Goal: Browse casually

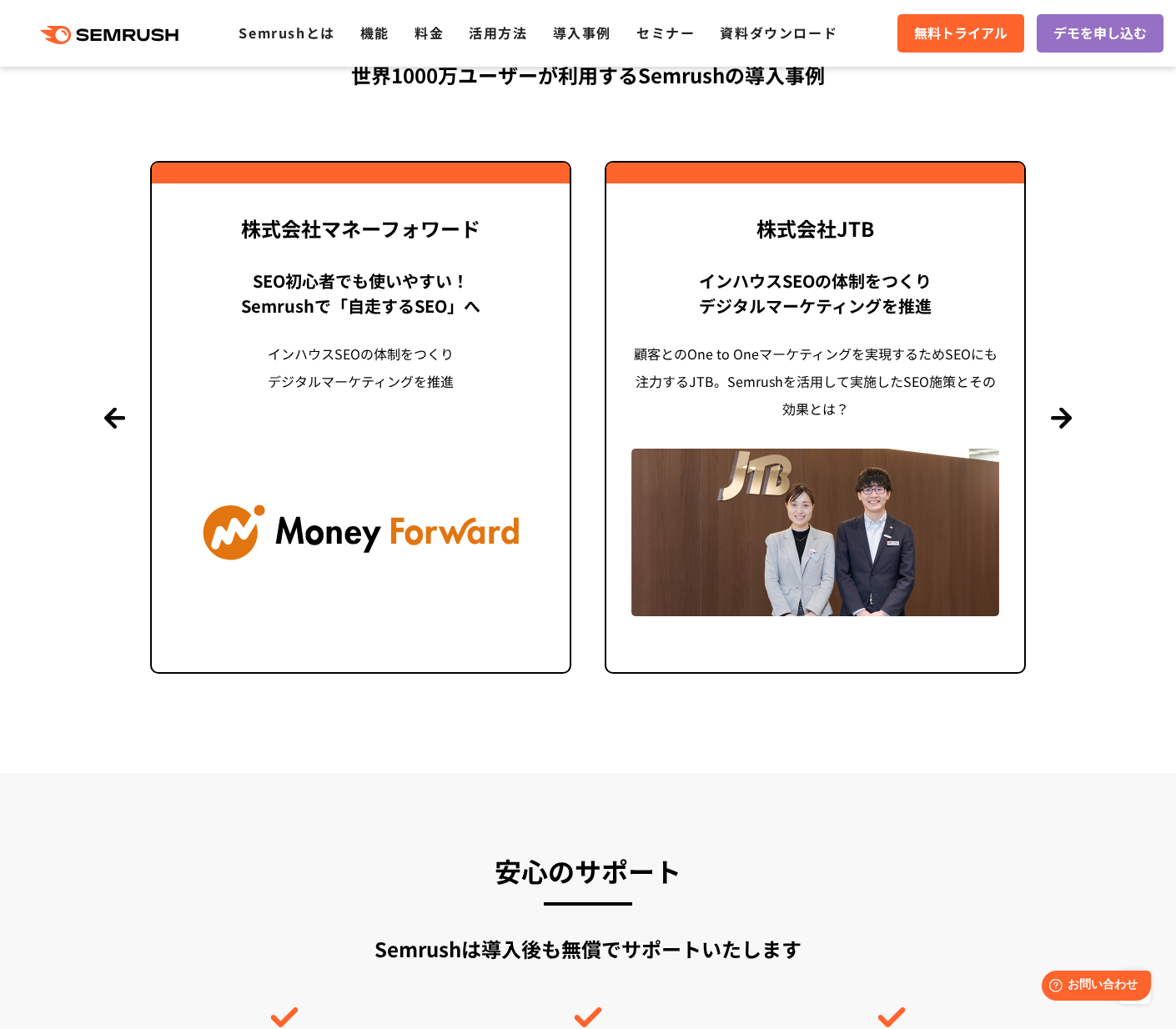
scroll to position [3994, 0]
